Goal: Find specific page/section: Find specific page/section

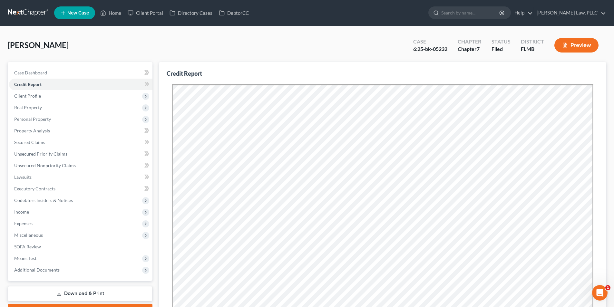
click at [64, 276] on div "Case Dashboard Payments Invoices Payments Payments Credit Report Client Profile…" at bounding box center [80, 171] width 145 height 219
click at [64, 271] on span "Additional Documents" at bounding box center [80, 270] width 143 height 12
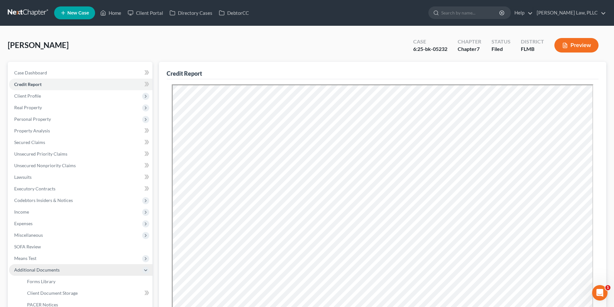
scroll to position [64, 0]
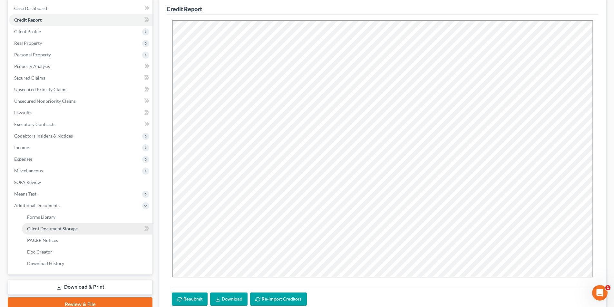
click at [63, 227] on span "Client Document Storage" at bounding box center [52, 228] width 51 height 5
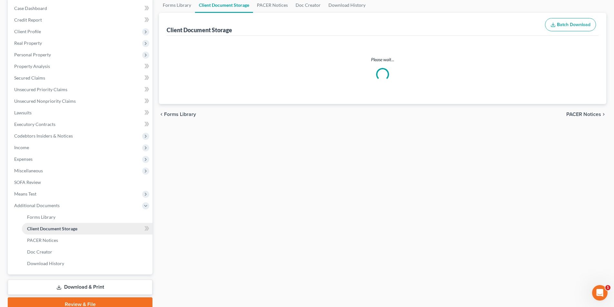
scroll to position [9, 0]
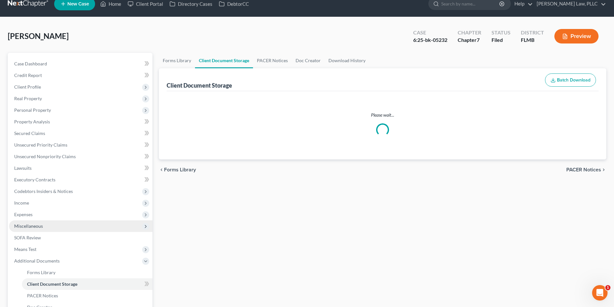
select select "9"
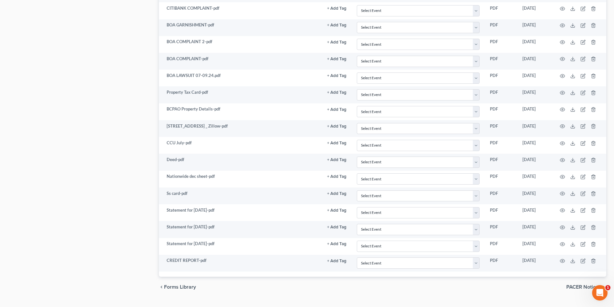
scroll to position [774, 0]
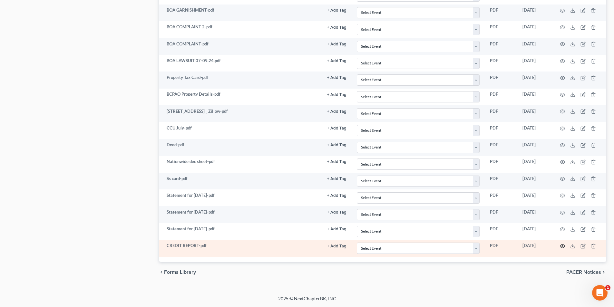
click at [560, 245] on icon "button" at bounding box center [562, 246] width 5 height 5
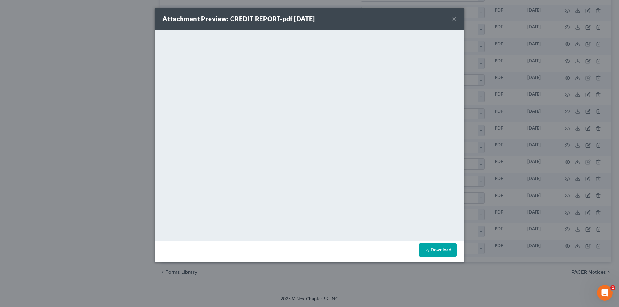
click at [451, 16] on div "Attachment Preview: CREDIT REPORT-pdf [DATE] ×" at bounding box center [309, 19] width 309 height 22
click at [455, 19] on button "×" at bounding box center [454, 19] width 5 height 8
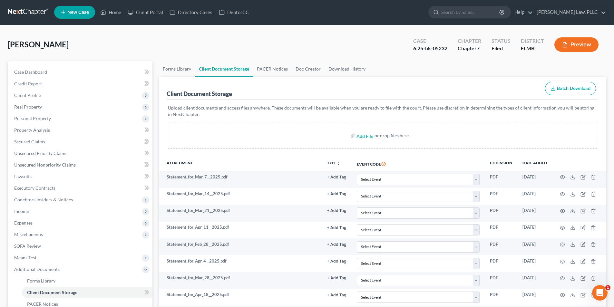
scroll to position [0, 0]
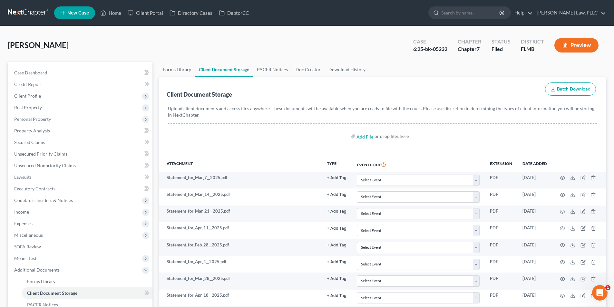
click at [25, 10] on link at bounding box center [28, 13] width 41 height 12
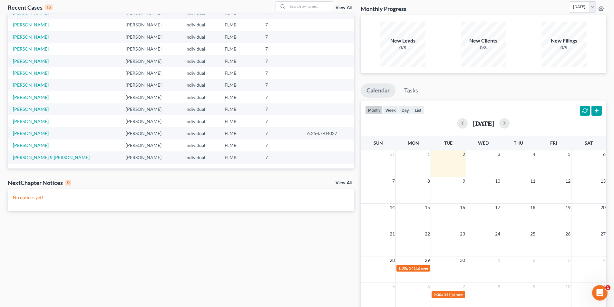
scroll to position [32, 0]
